Goal: Check status: Check status

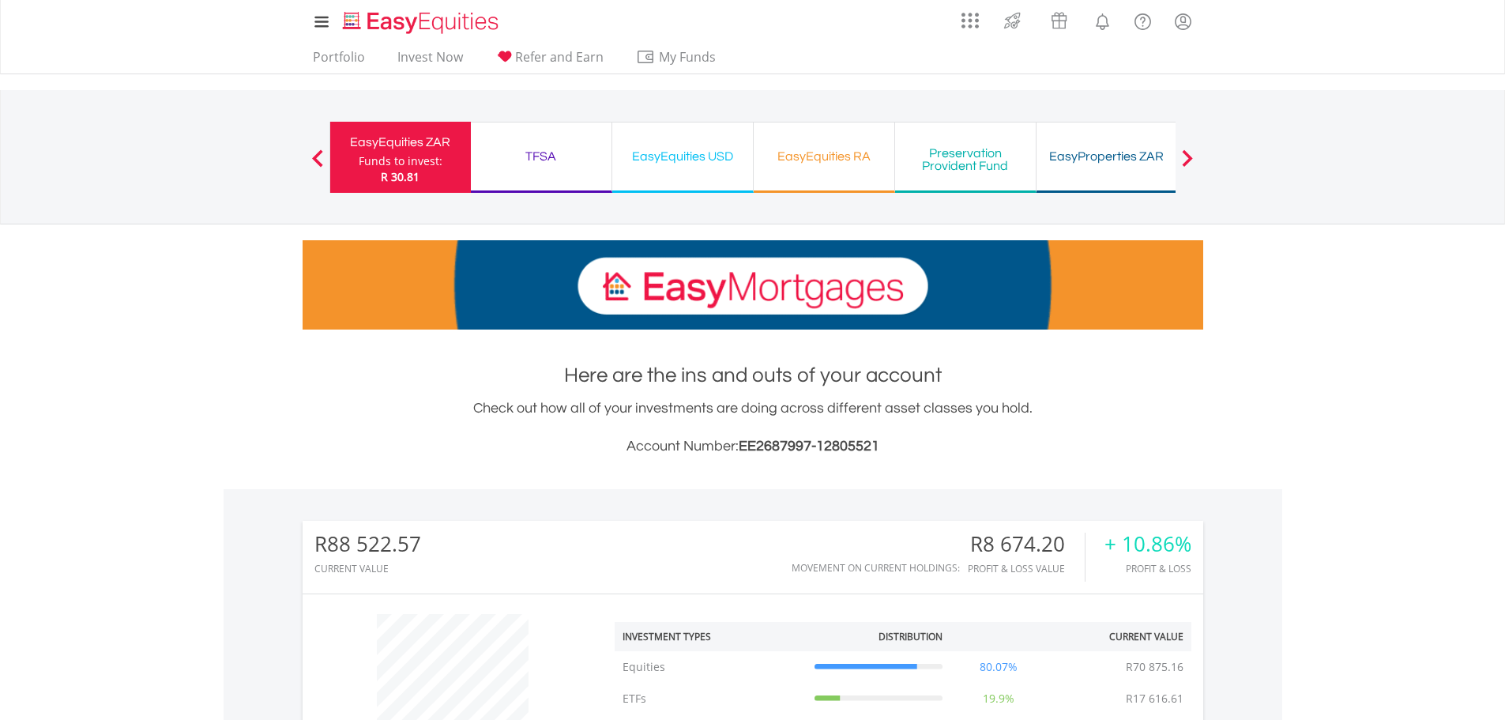
scroll to position [152, 300]
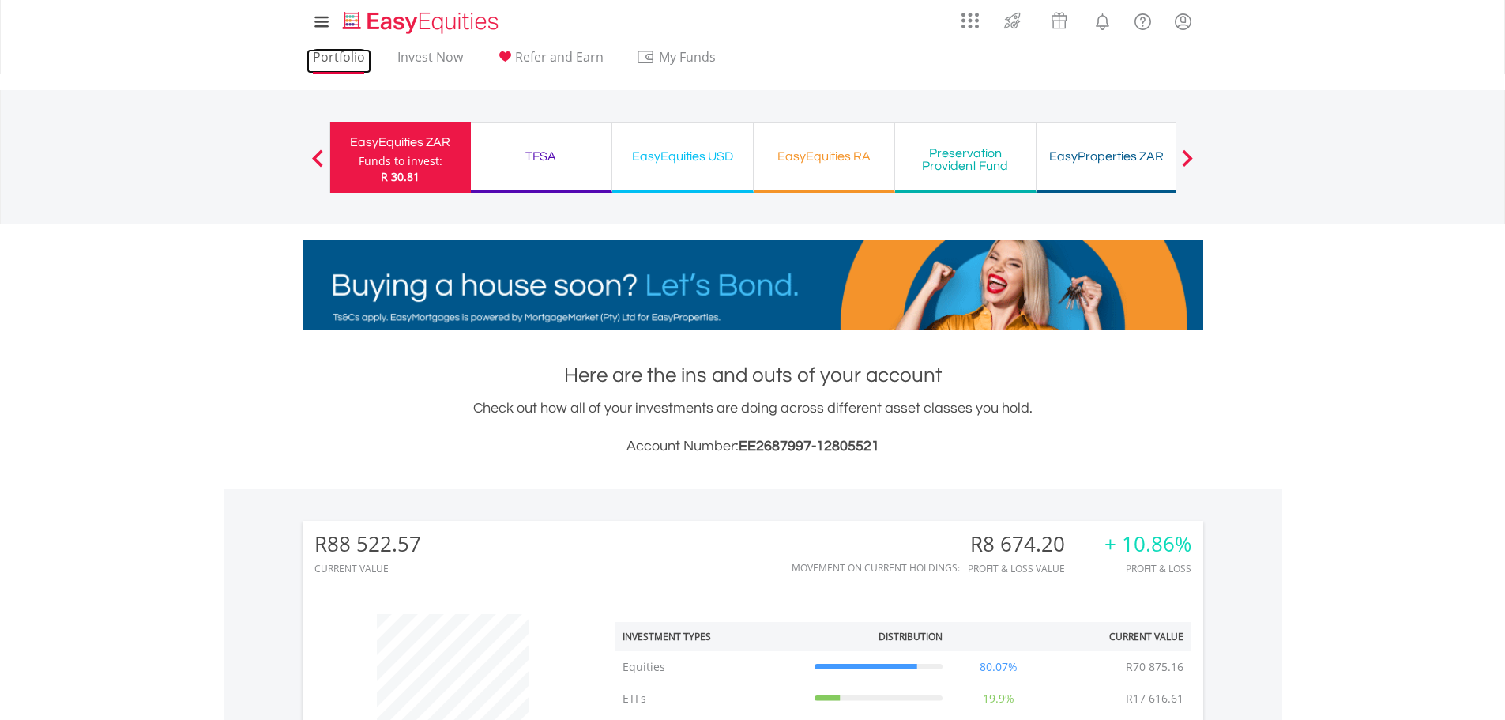
click at [333, 65] on link "Portfolio" at bounding box center [339, 61] width 65 height 24
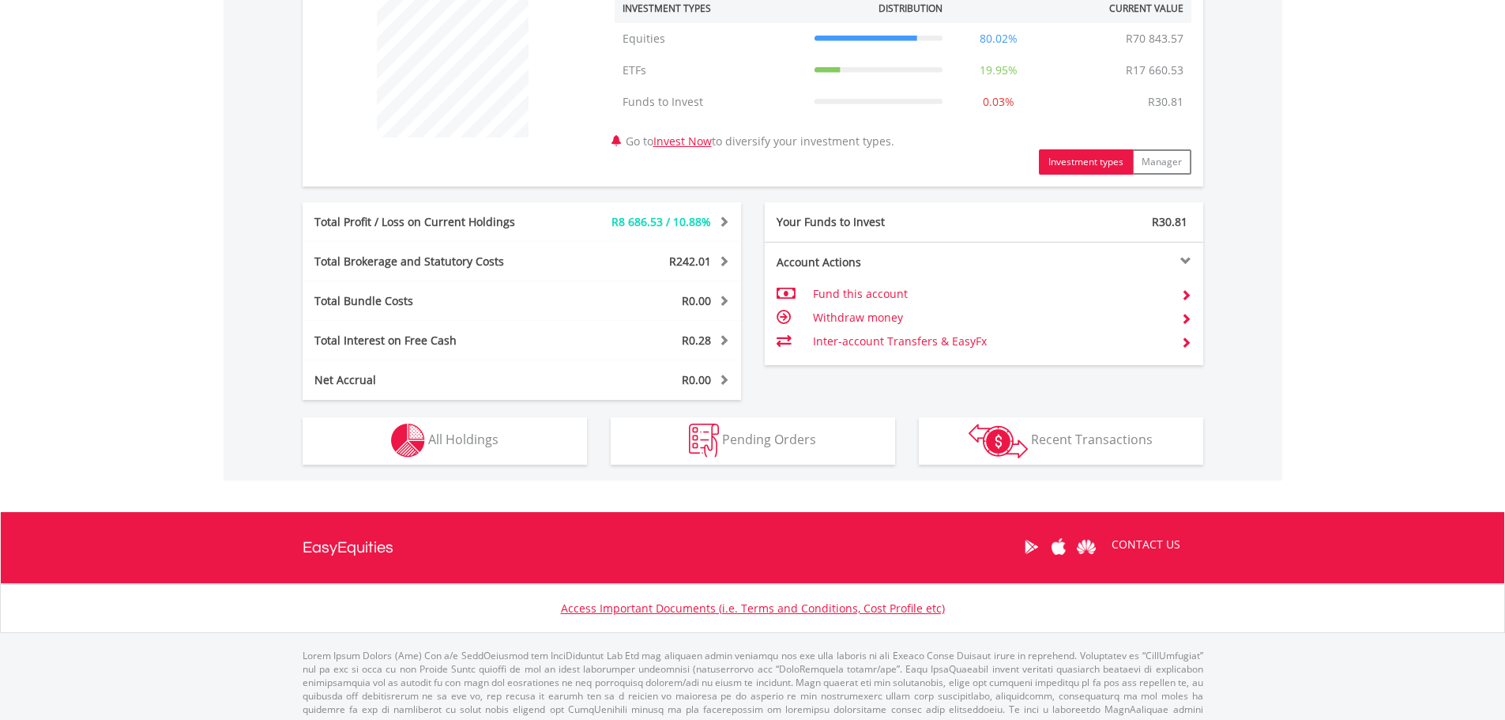
scroll to position [632, 0]
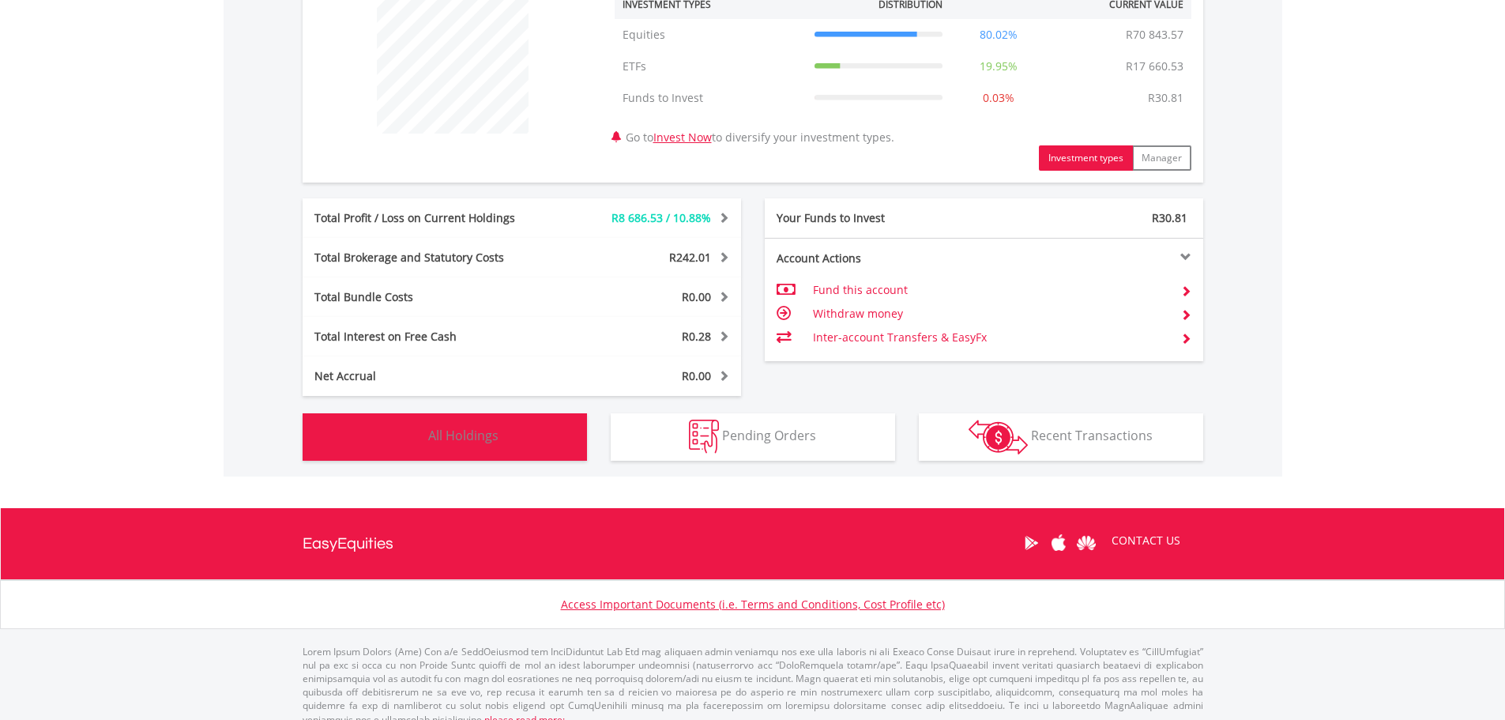
click at [491, 440] on span "All Holdings" at bounding box center [463, 435] width 70 height 17
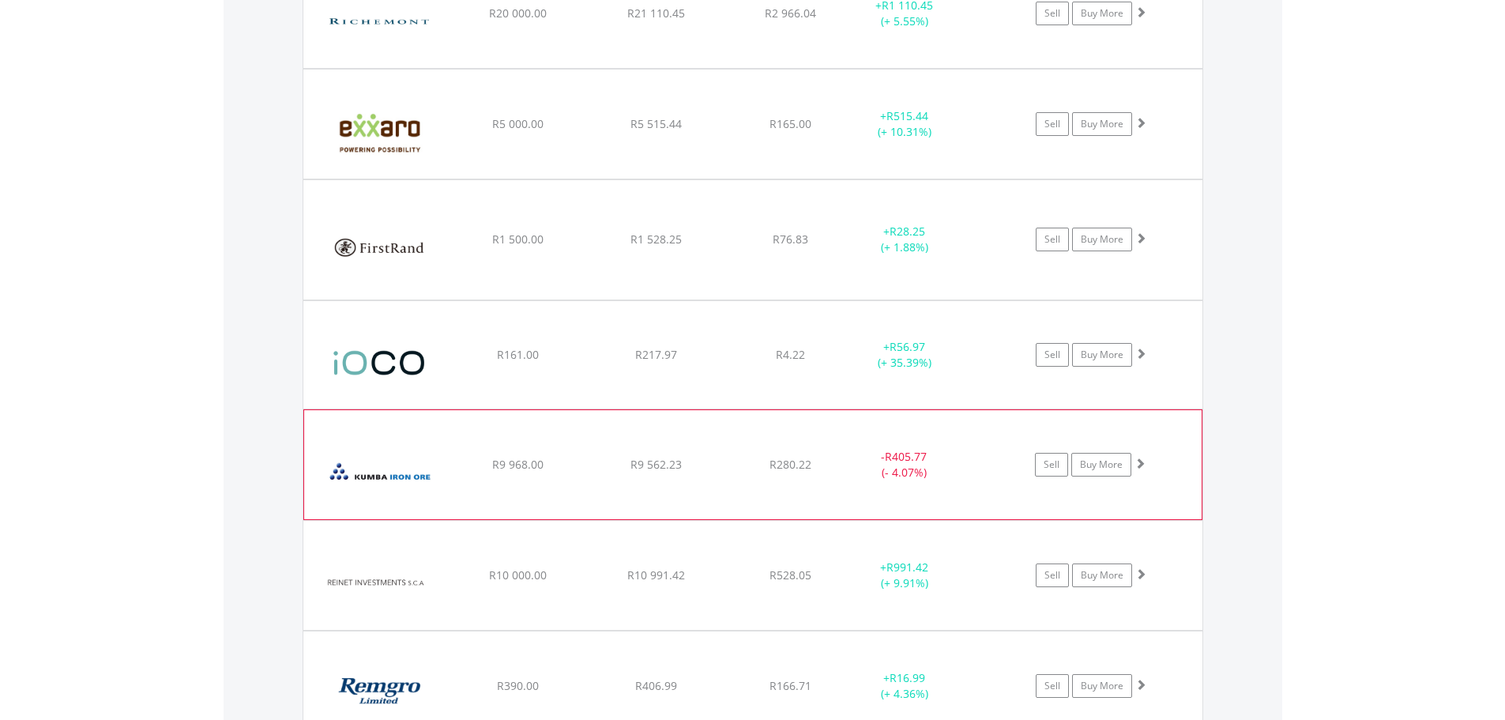
scroll to position [1746, 0]
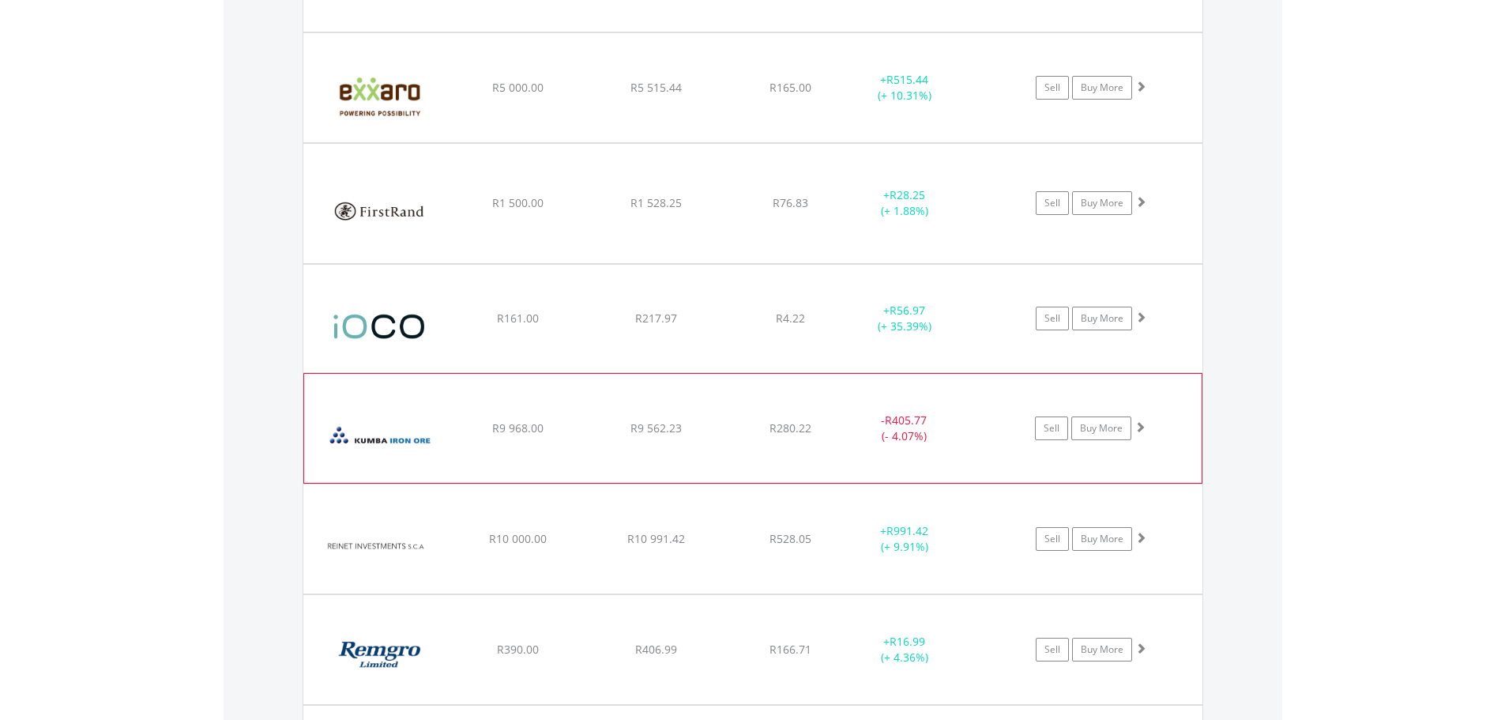
click at [385, 453] on img at bounding box center [380, 435] width 136 height 85
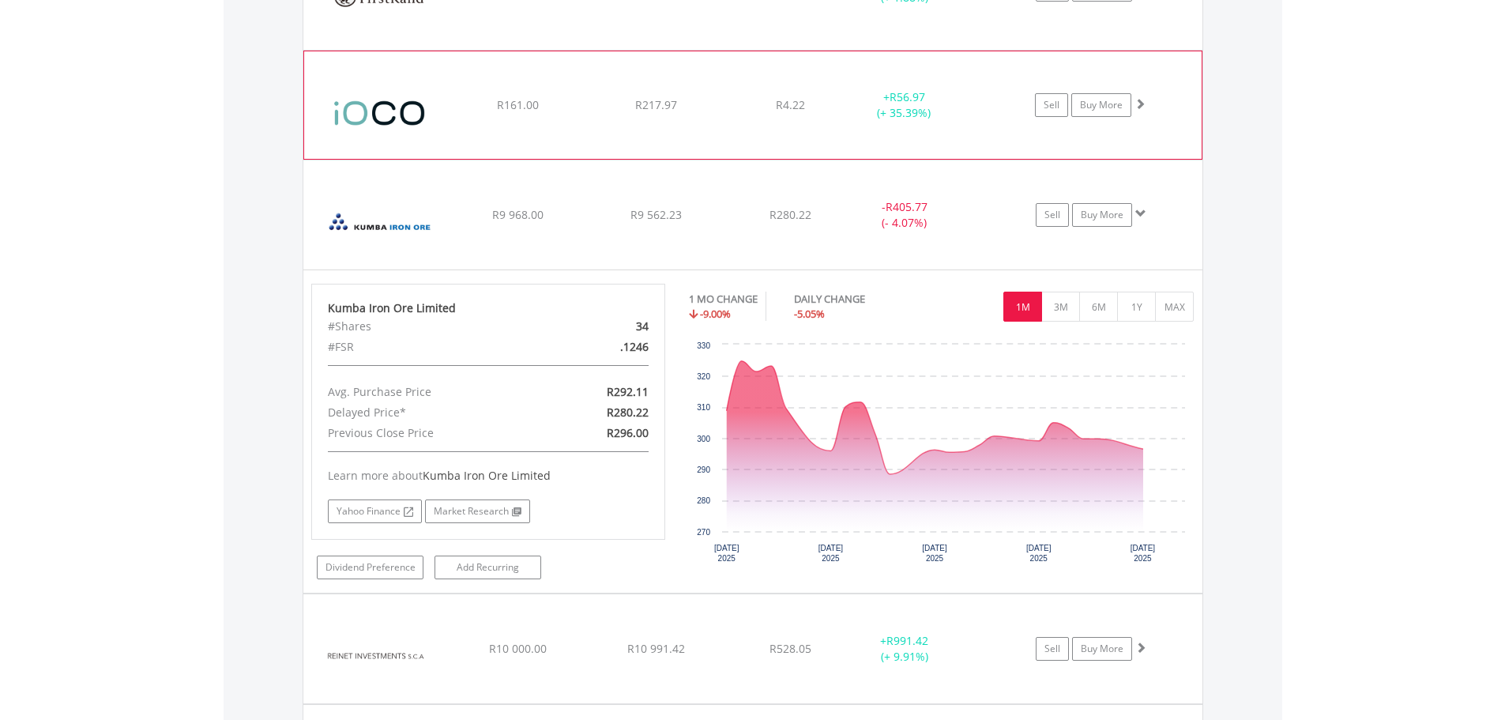
scroll to position [1983, 0]
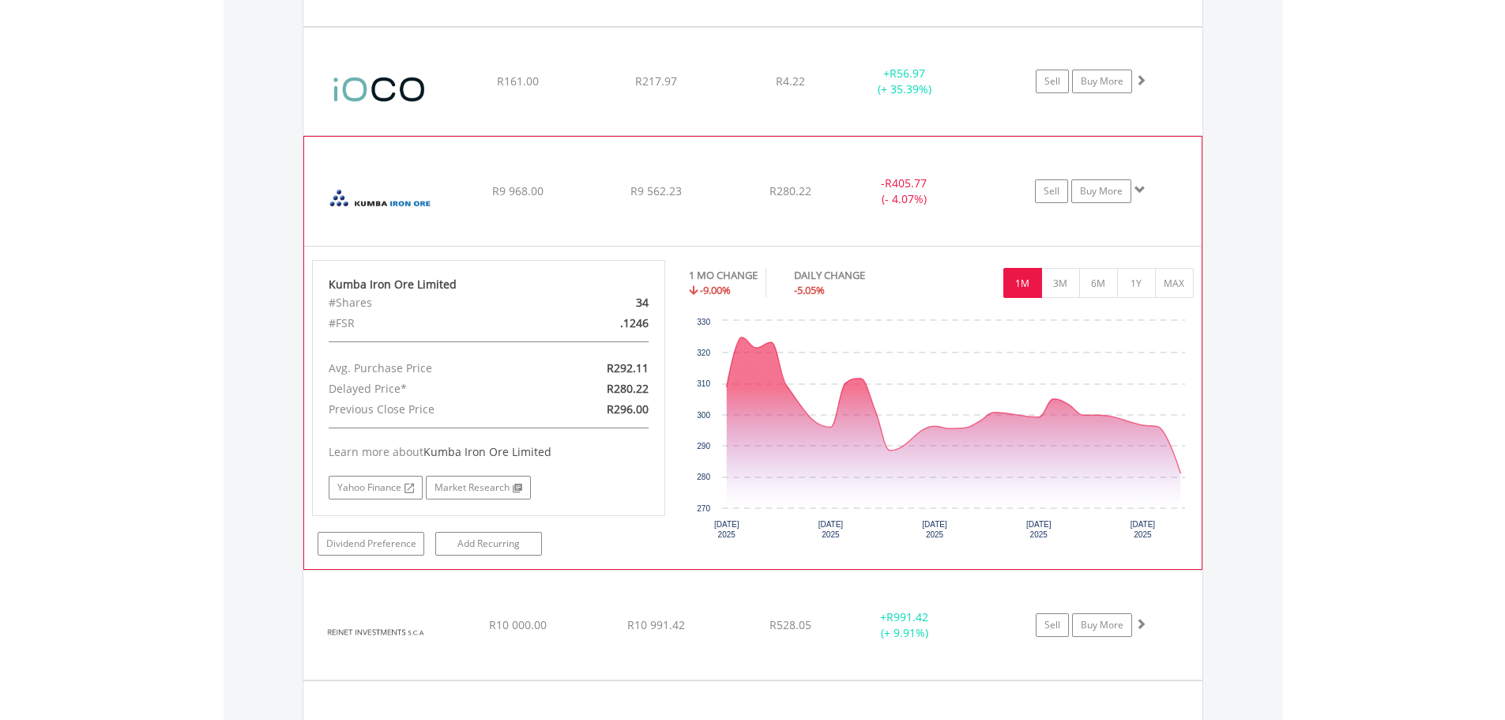
click at [360, 186] on img at bounding box center [380, 198] width 136 height 85
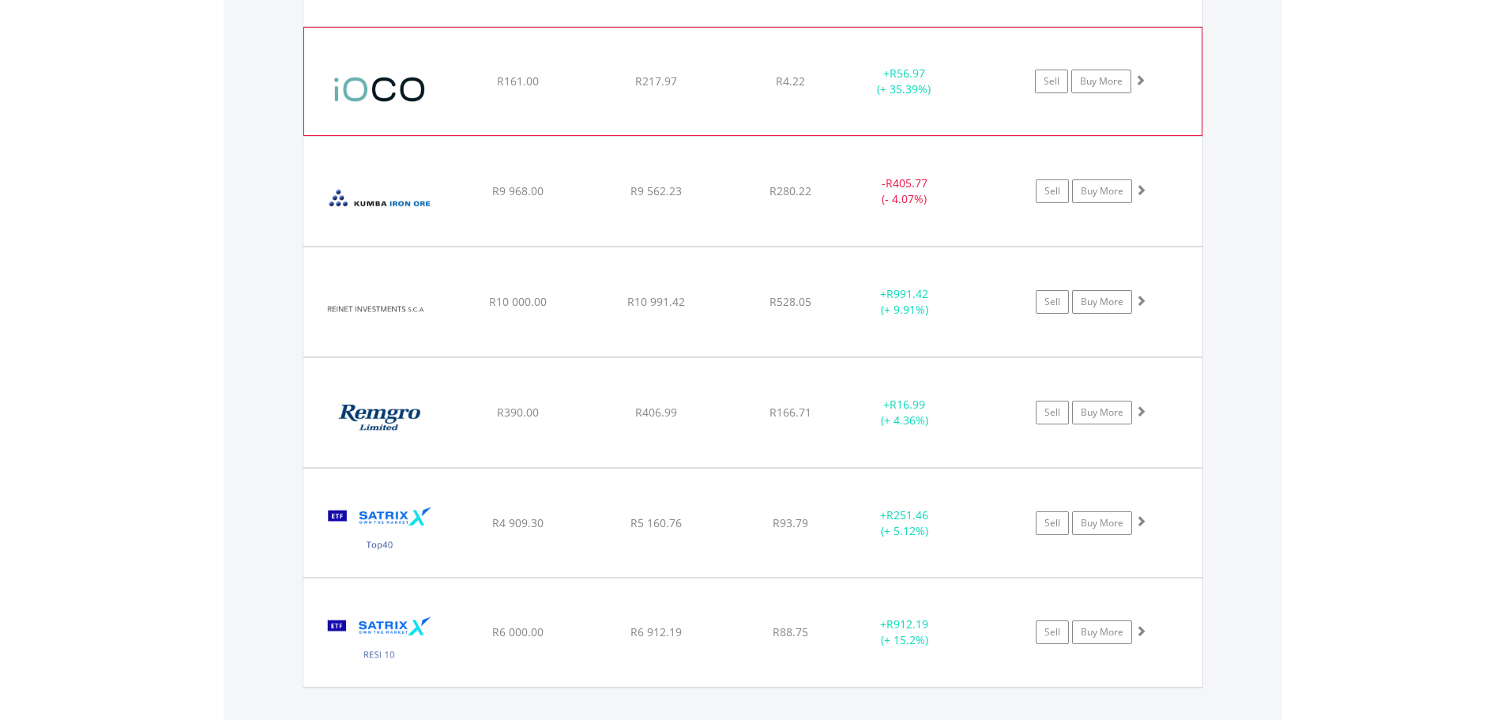
click at [438, 103] on img at bounding box center [380, 89] width 136 height 84
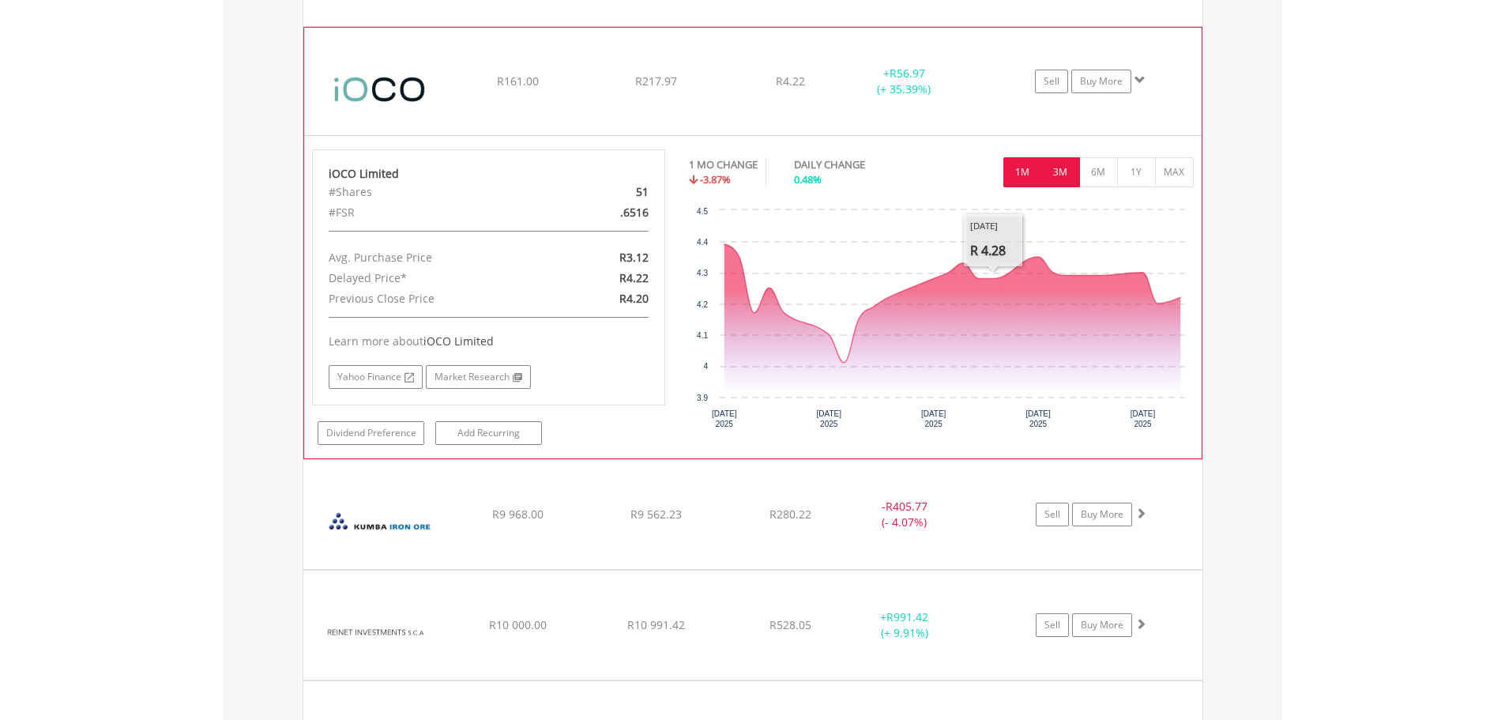
click at [1049, 171] on button "3M" at bounding box center [1060, 172] width 39 height 30
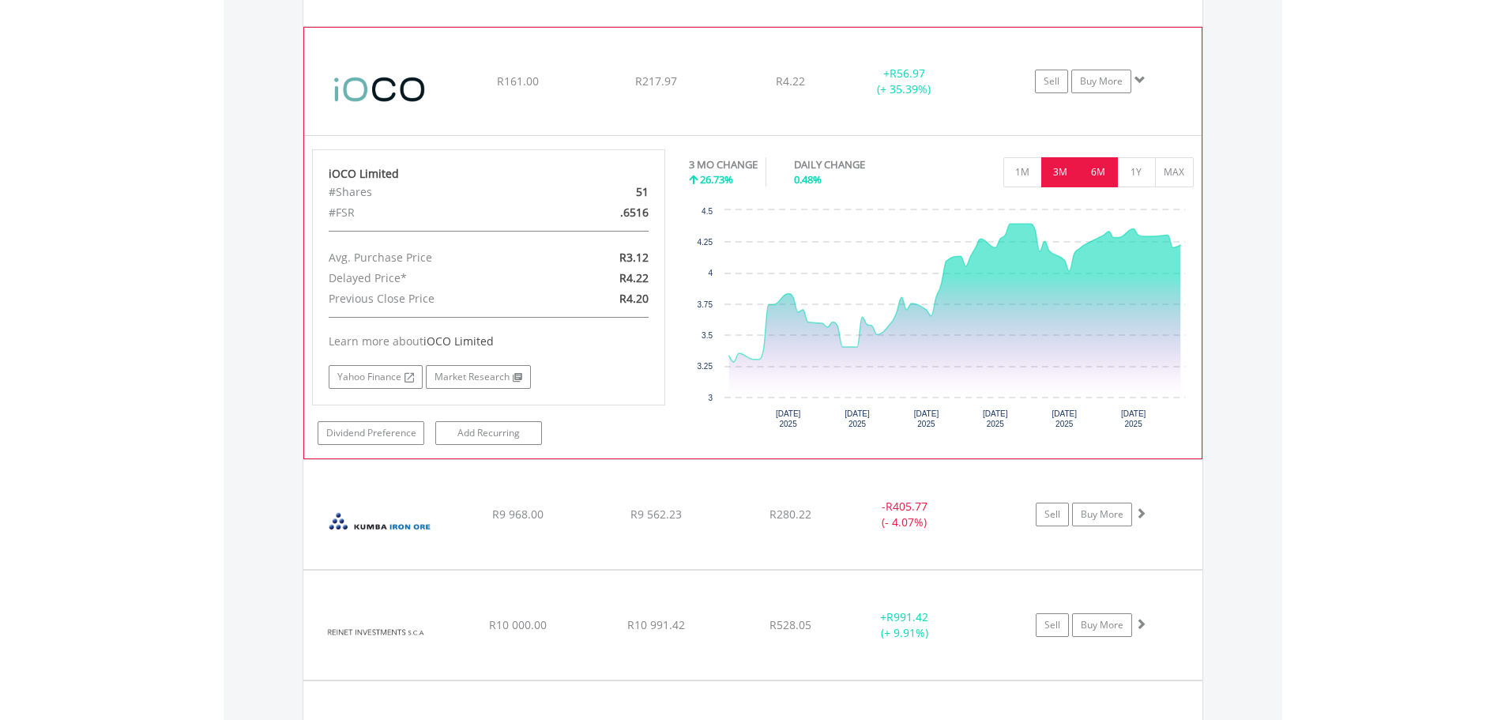
click at [1107, 171] on button "6M" at bounding box center [1098, 172] width 39 height 30
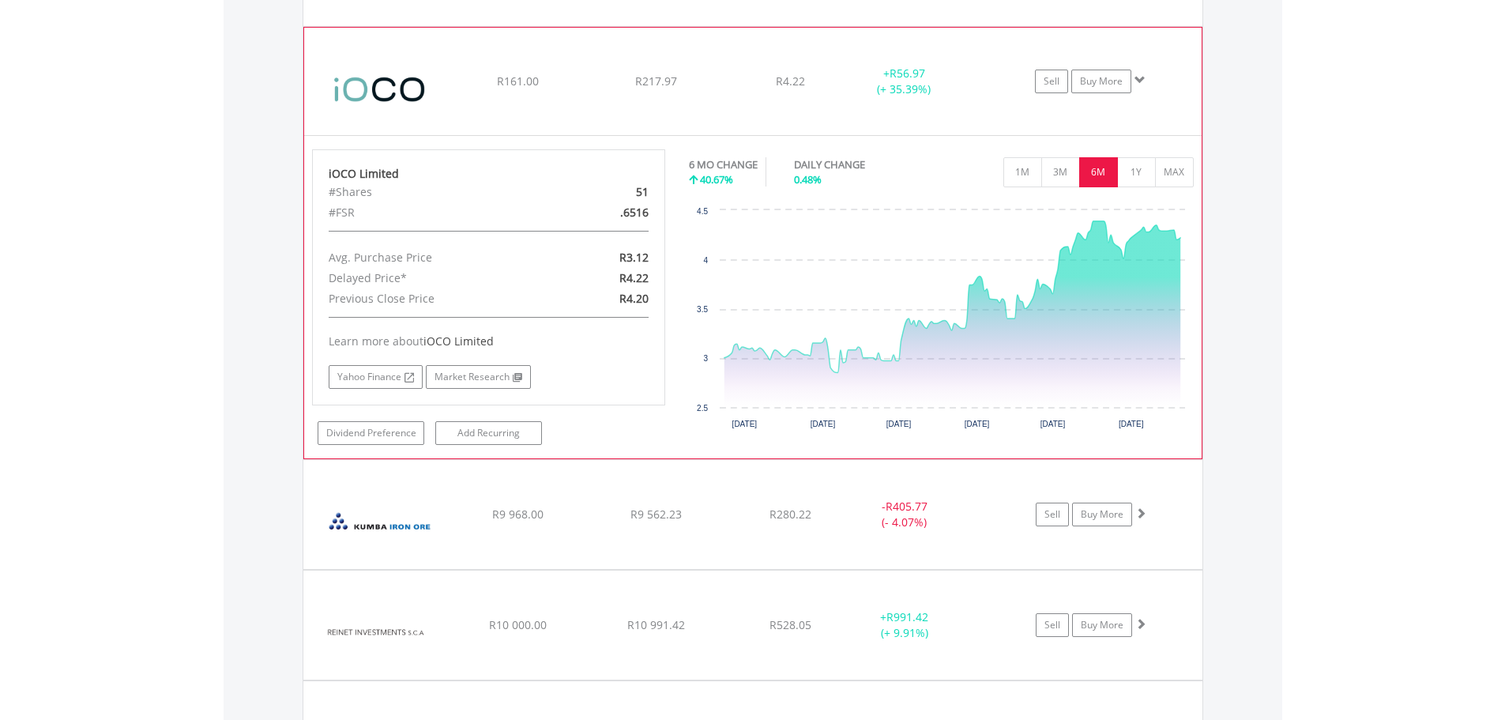
click at [377, 81] on img at bounding box center [380, 89] width 136 height 84
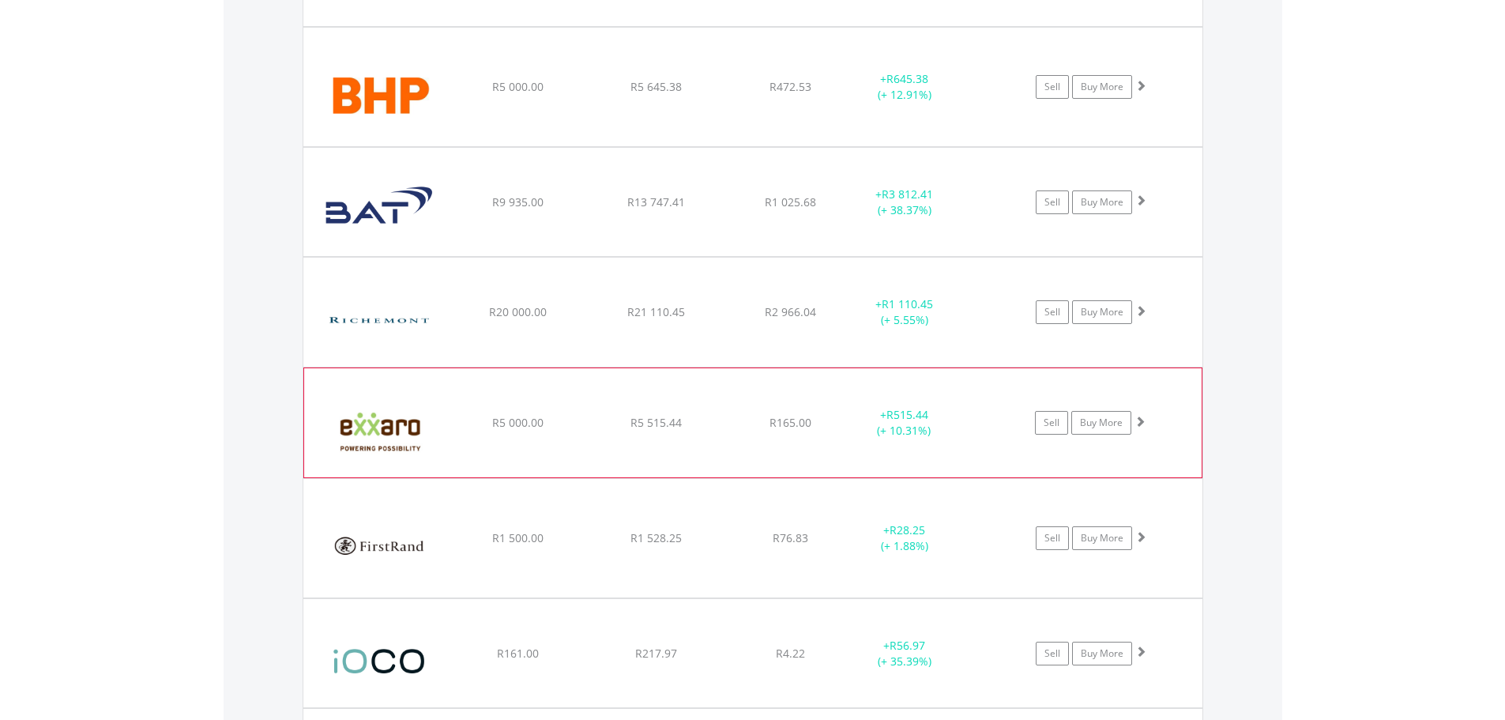
scroll to position [1403, 0]
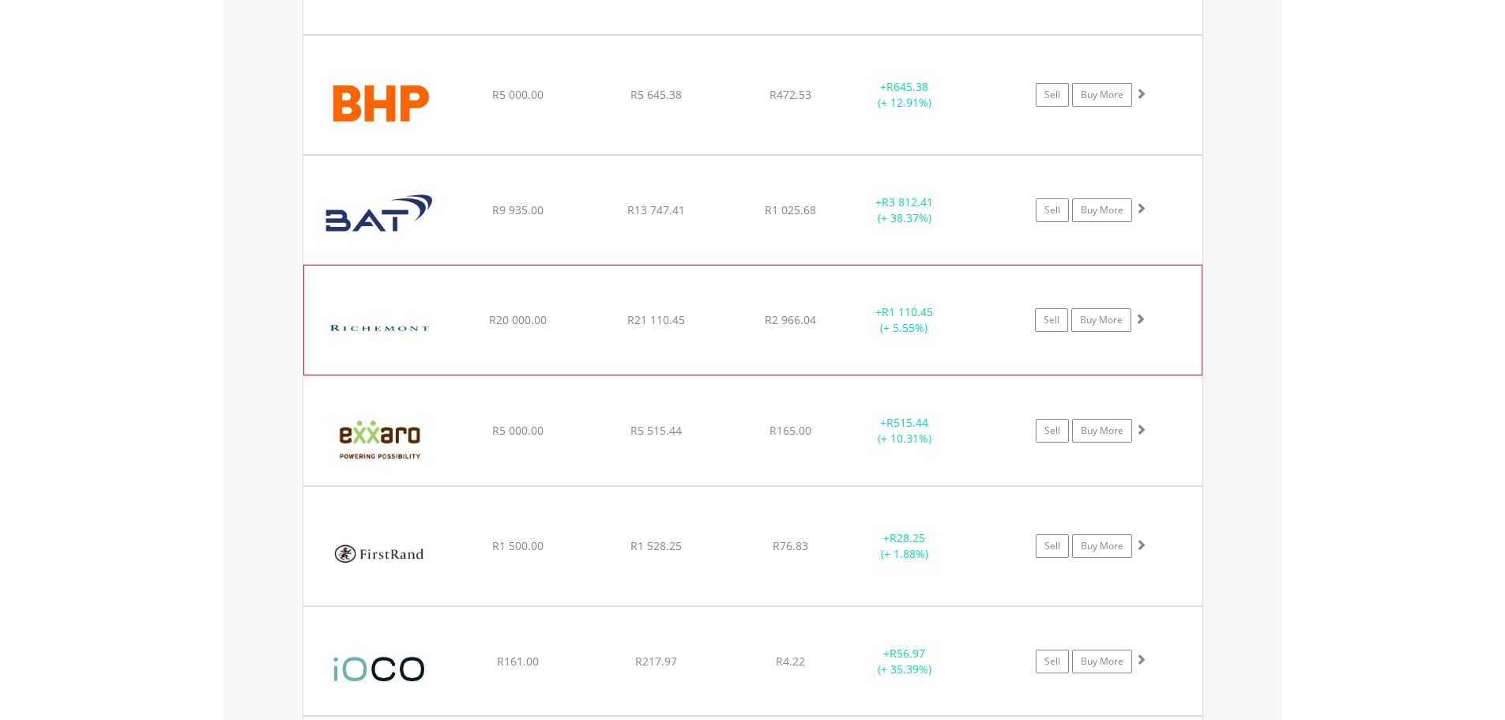
click at [383, 303] on img at bounding box center [380, 327] width 136 height 85
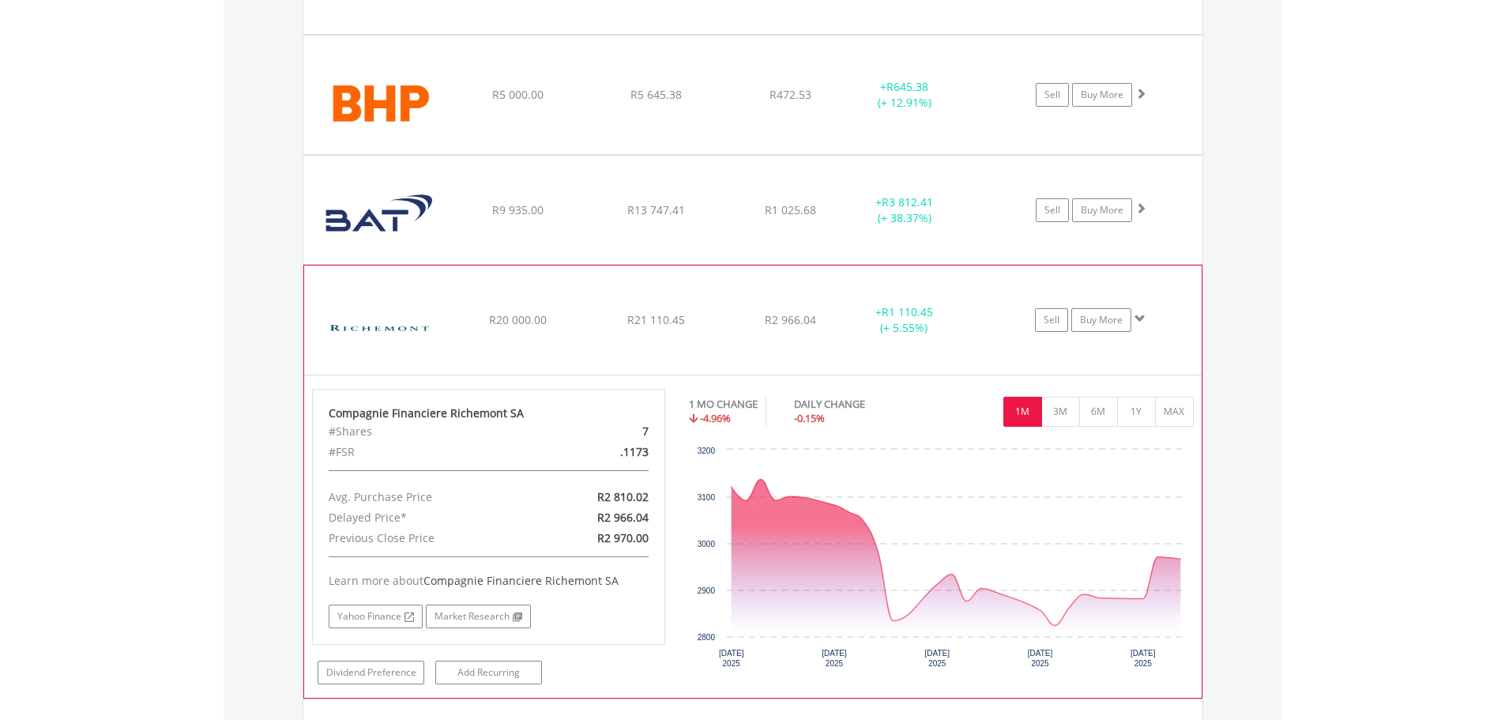
click at [356, 339] on img at bounding box center [380, 327] width 136 height 85
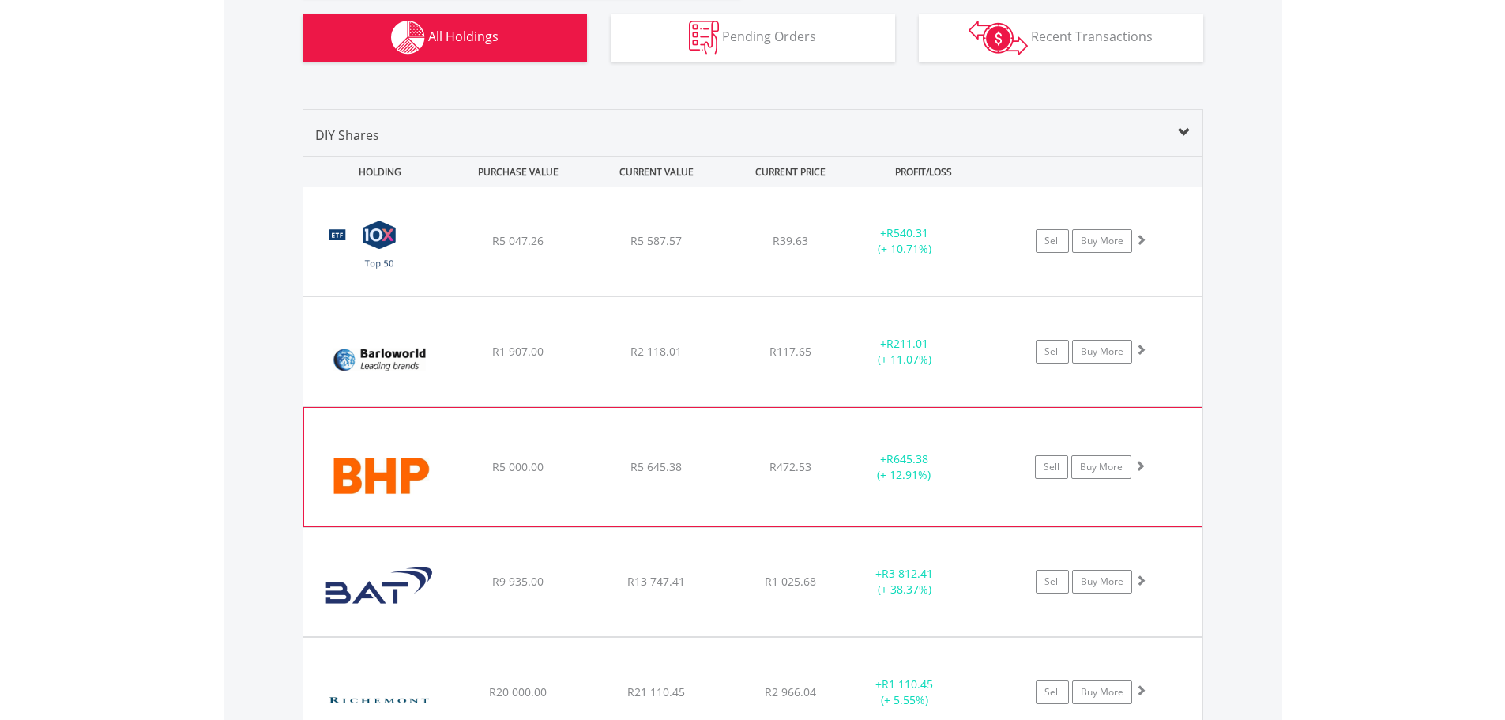
scroll to position [982, 0]
